Goal: Task Accomplishment & Management: Complete application form

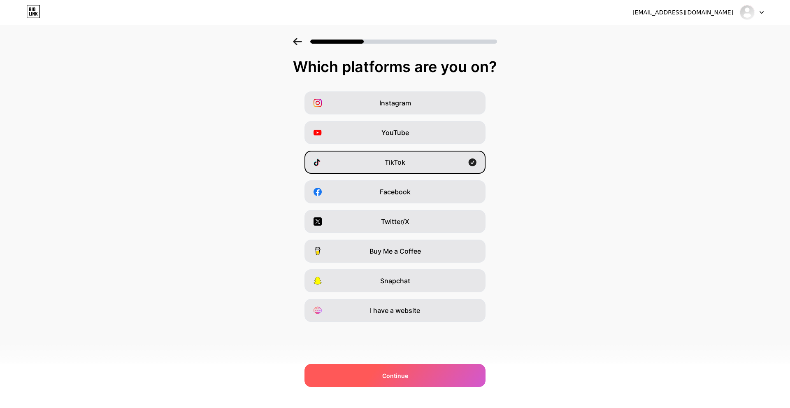
click at [434, 377] on div "Continue" at bounding box center [394, 375] width 181 height 23
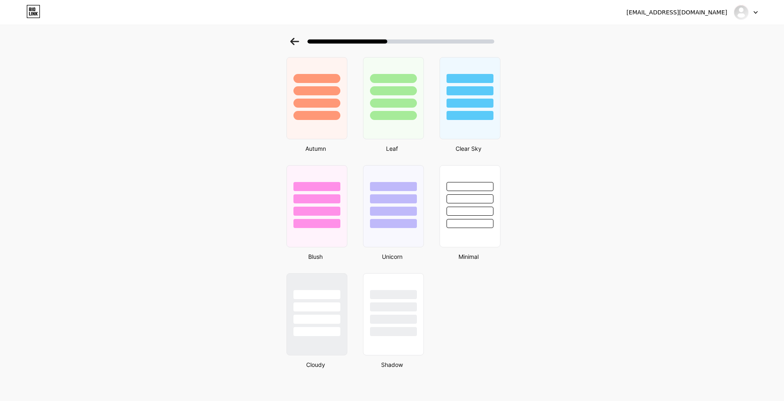
scroll to position [578, 0]
click at [416, 321] on div at bounding box center [393, 318] width 48 height 9
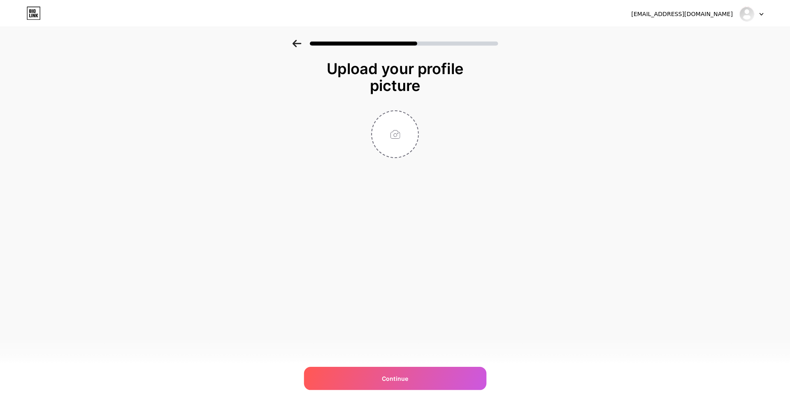
scroll to position [0, 0]
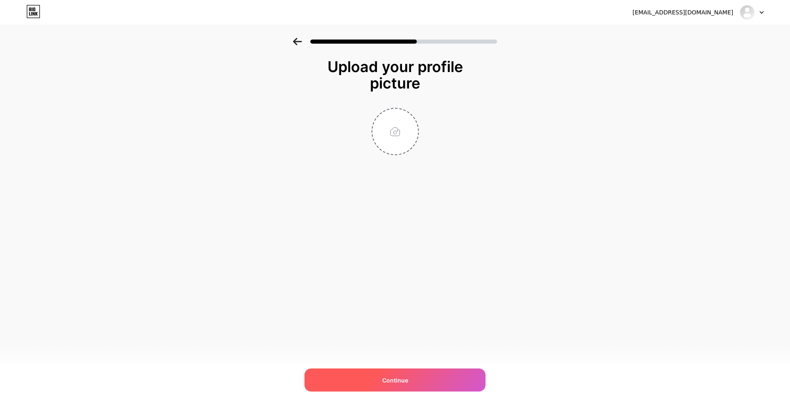
click at [418, 380] on div "Continue" at bounding box center [394, 379] width 181 height 23
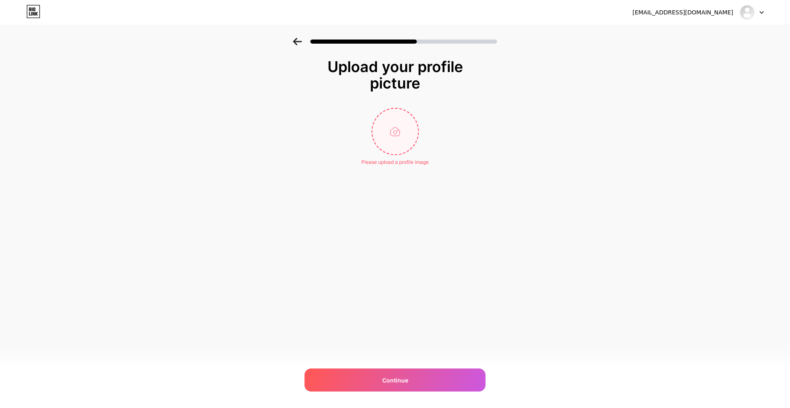
click at [404, 123] on input "file" at bounding box center [395, 132] width 46 height 46
type input "C:\fakepath\efe8e52920ce2bb0195b92b6cb98ebf8.jpg"
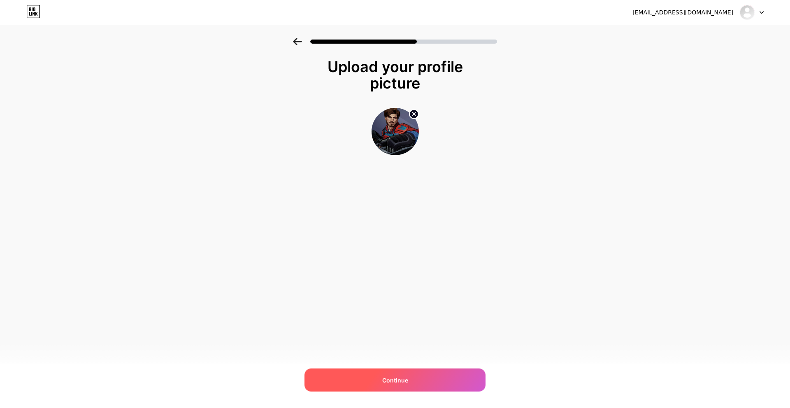
click at [453, 375] on div "Continue" at bounding box center [394, 379] width 181 height 23
click at [536, 316] on div "[EMAIL_ADDRESS][DOMAIN_NAME] Logout Link Copied Upload your profile picture" at bounding box center [395, 204] width 790 height 408
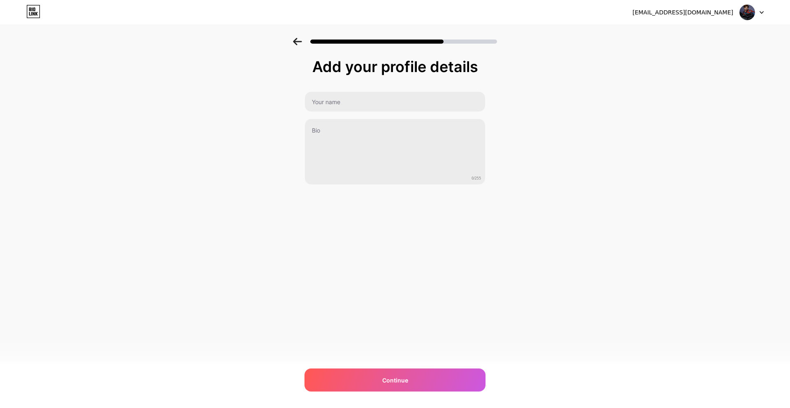
drag, startPoint x: 406, startPoint y: 111, endPoint x: 399, endPoint y: 108, distance: 7.4
click at [405, 111] on div at bounding box center [394, 101] width 181 height 21
click at [399, 108] on input "text" at bounding box center [395, 102] width 180 height 20
type input "S"
click at [728, 93] on div "Add your profile details 0/255 Continue Error" at bounding box center [395, 132] width 790 height 188
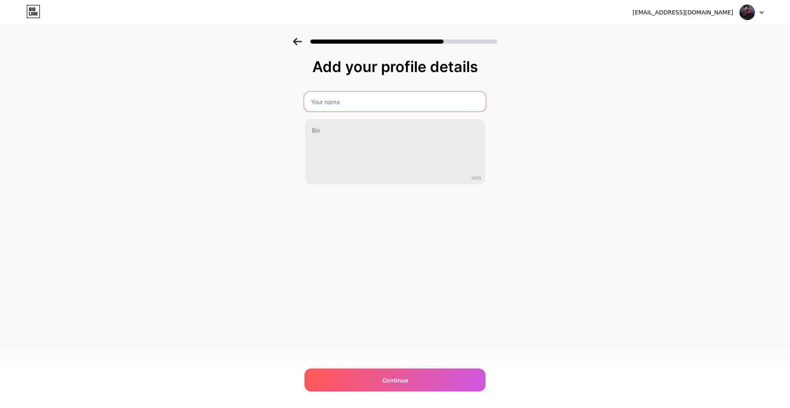
click at [405, 100] on input "text" at bounding box center [395, 102] width 182 height 20
type input "Inwza"
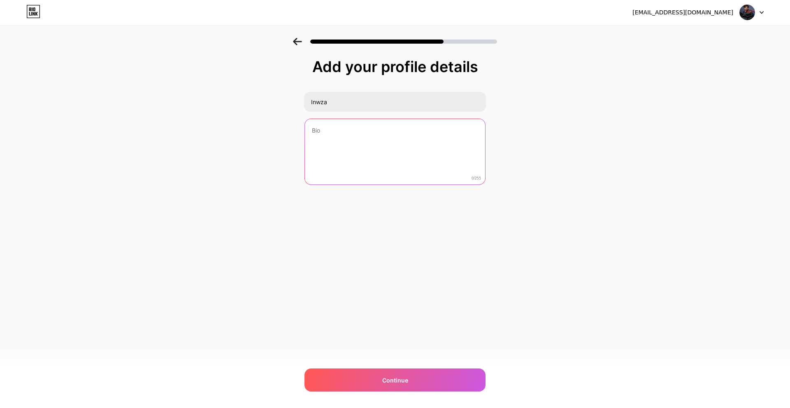
click at [357, 130] on textarea at bounding box center [395, 152] width 180 height 66
type textarea "s"
drag, startPoint x: 397, startPoint y: 138, endPoint x: 409, endPoint y: 134, distance: 12.8
click at [399, 138] on textarea at bounding box center [395, 152] width 180 height 66
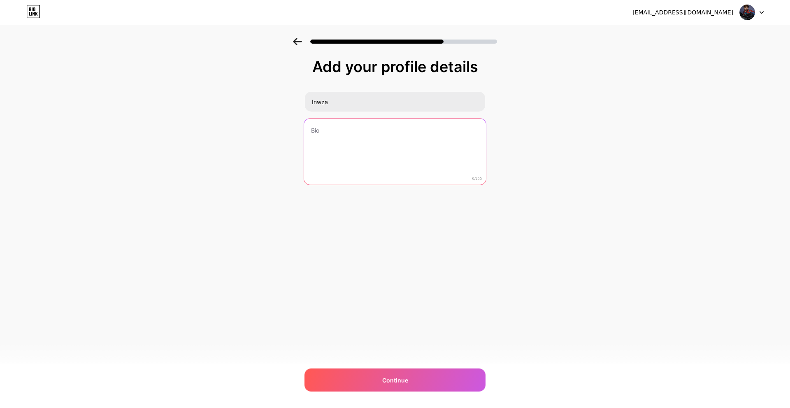
click at [408, 134] on textarea at bounding box center [395, 151] width 182 height 67
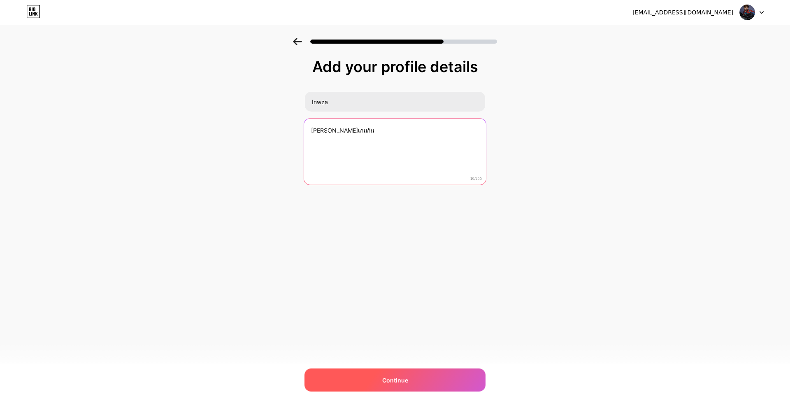
type textarea "[PERSON_NAME]เกมกัน"
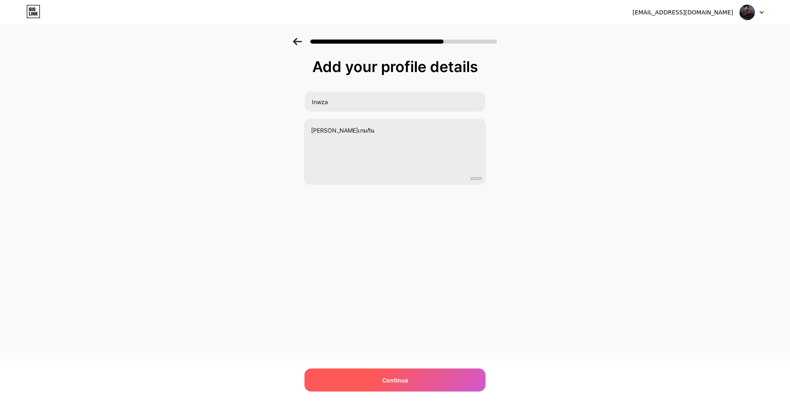
click at [401, 376] on span "Continue" at bounding box center [395, 380] width 26 height 9
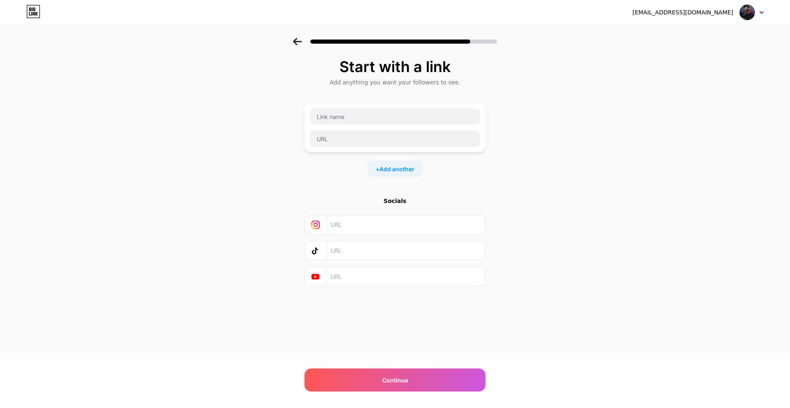
click at [420, 107] on div at bounding box center [394, 127] width 181 height 49
click at [423, 112] on input "text" at bounding box center [395, 116] width 170 height 16
click at [421, 122] on input "text" at bounding box center [395, 116] width 170 height 16
